Goal: Obtain resource: Obtain resource

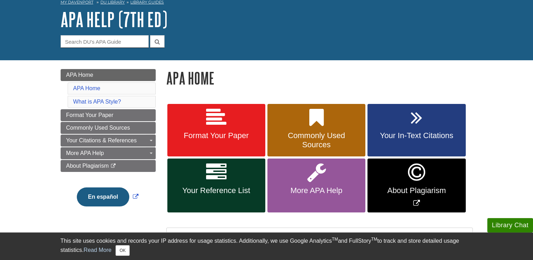
scroll to position [38, 0]
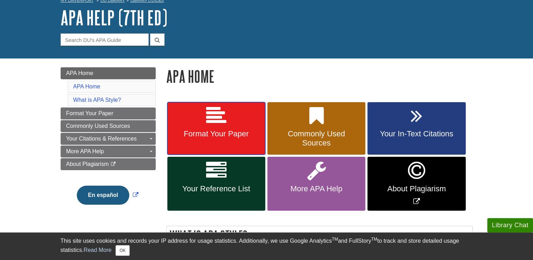
click at [194, 116] on link "Format Your Paper" at bounding box center [216, 128] width 98 height 53
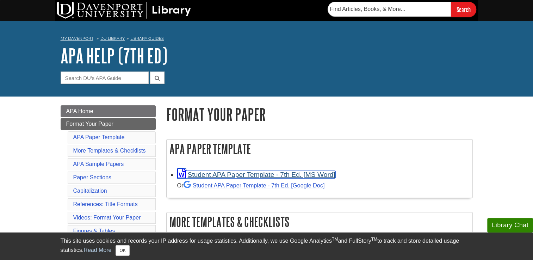
click at [248, 173] on link "Student APA Paper Template - 7th Ed. [MS Word]" at bounding box center [256, 174] width 158 height 7
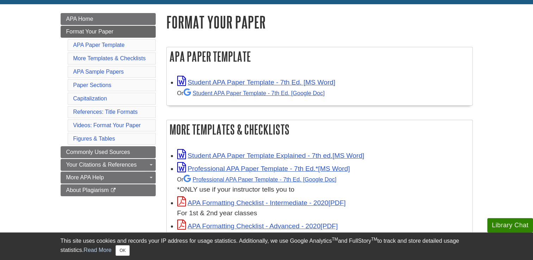
scroll to position [94, 0]
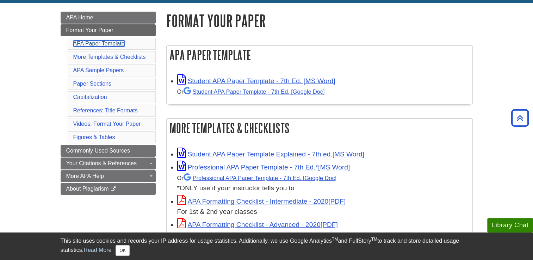
click at [106, 43] on link "APA Paper Template" at bounding box center [98, 44] width 51 height 6
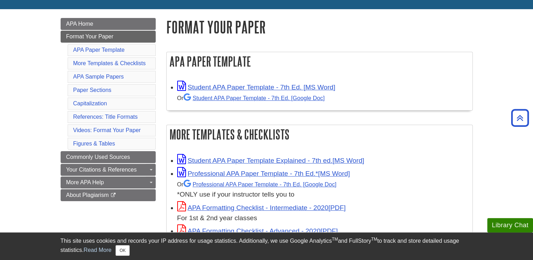
scroll to position [83, 0]
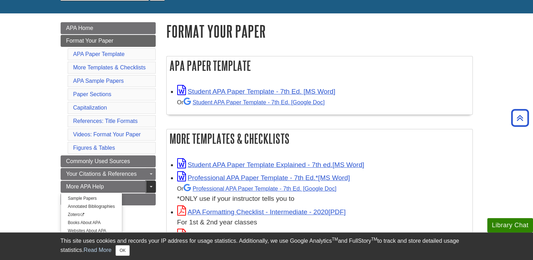
click at [150, 186] on span "Guide Page Menu" at bounding box center [151, 186] width 3 height 1
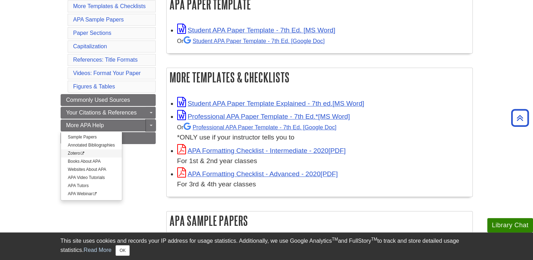
scroll to position [145, 0]
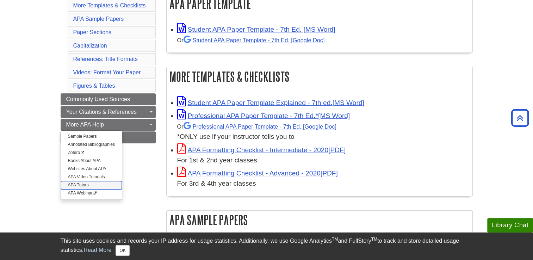
click at [86, 183] on link "APA Tutors" at bounding box center [91, 185] width 61 height 8
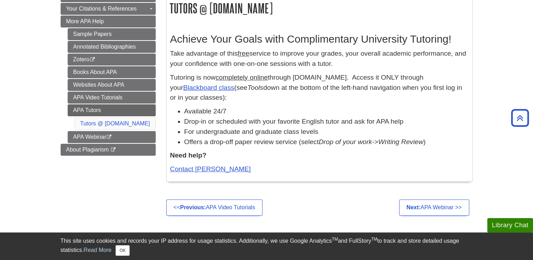
scroll to position [142, 0]
